Goal: Information Seeking & Learning: Learn about a topic

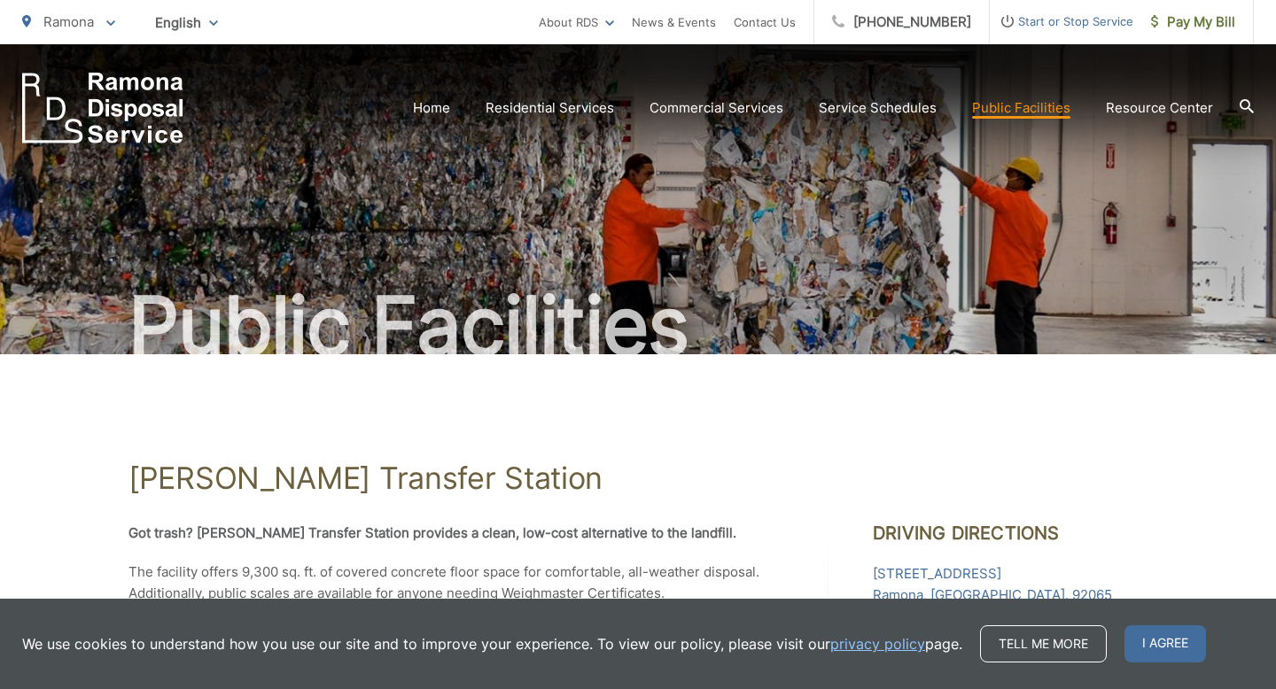
click at [1152, 649] on span "I agree" at bounding box center [1165, 643] width 82 height 37
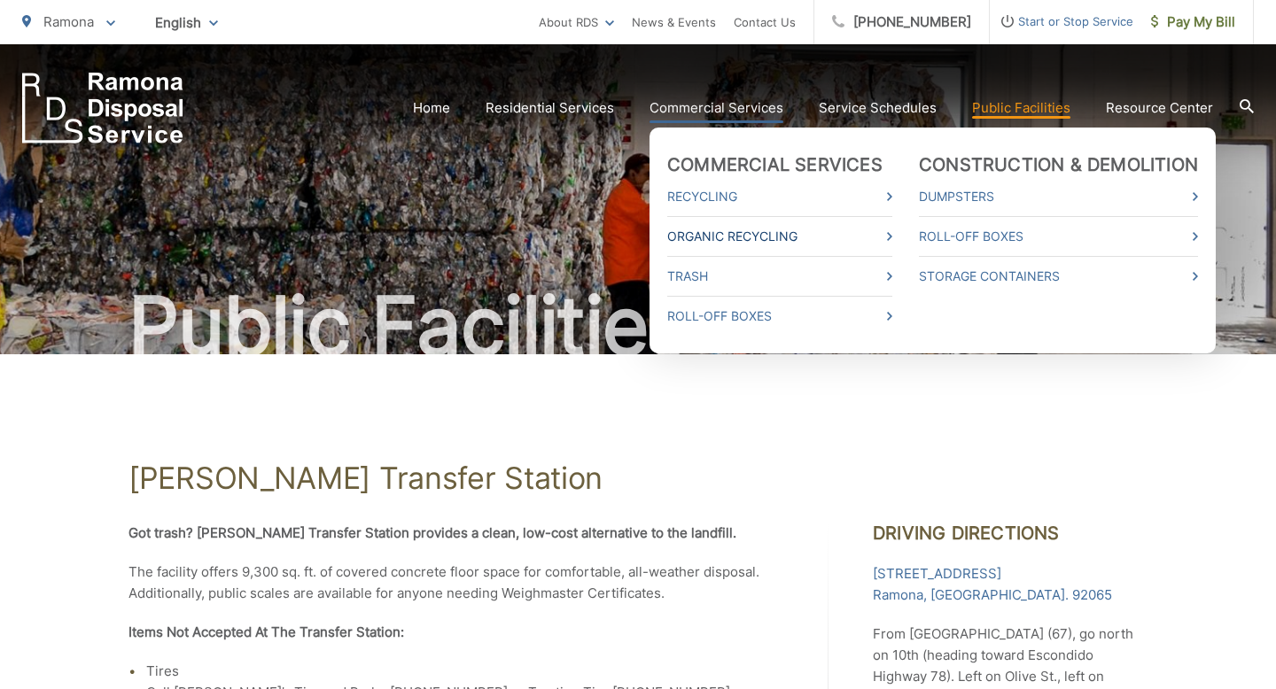
click at [716, 232] on link "Organic Recycling" at bounding box center [779, 236] width 225 height 21
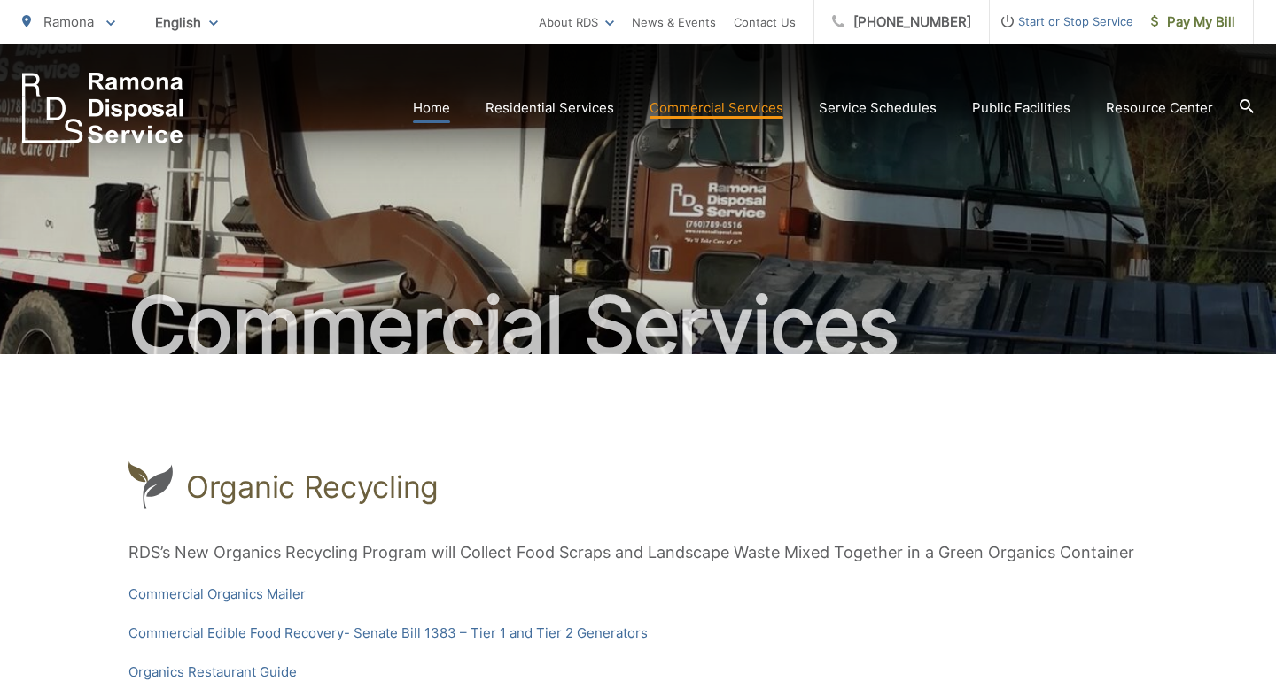
click at [427, 110] on link "Home" at bounding box center [431, 107] width 37 height 21
